Goal: Check status: Check status

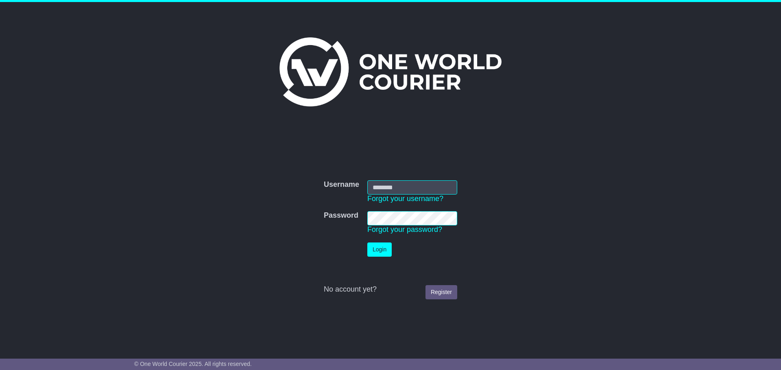
type input "**********"
click at [380, 247] on button "Login" at bounding box center [379, 250] width 24 height 14
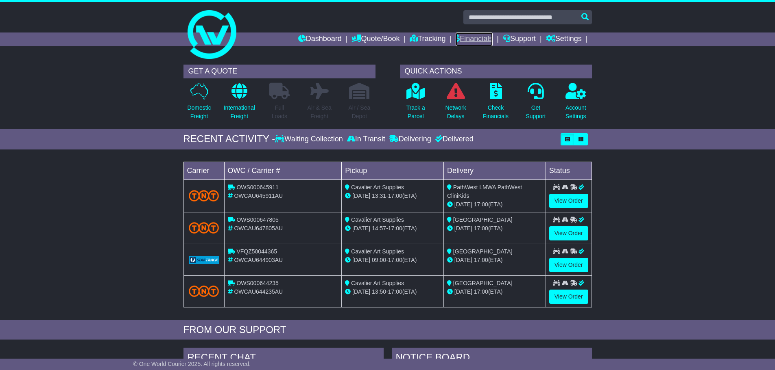
click at [464, 39] on link "Financials" at bounding box center [473, 40] width 37 height 14
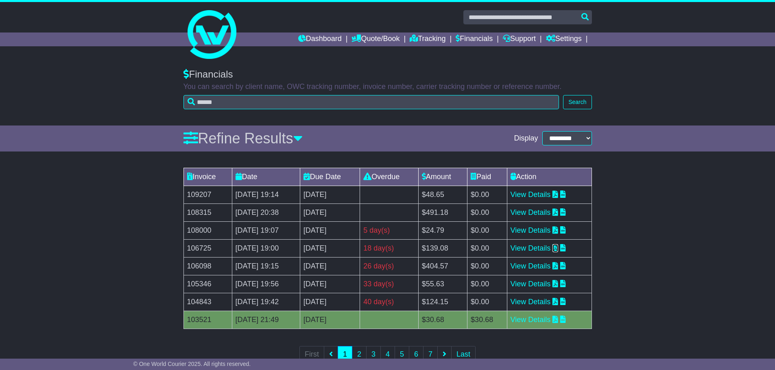
click at [558, 249] on icon at bounding box center [555, 247] width 6 height 7
click at [558, 229] on icon at bounding box center [555, 230] width 6 height 7
click at [558, 215] on icon at bounding box center [555, 212] width 6 height 7
click at [558, 194] on icon at bounding box center [555, 194] width 6 height 7
